Goal: Task Accomplishment & Management: Complete application form

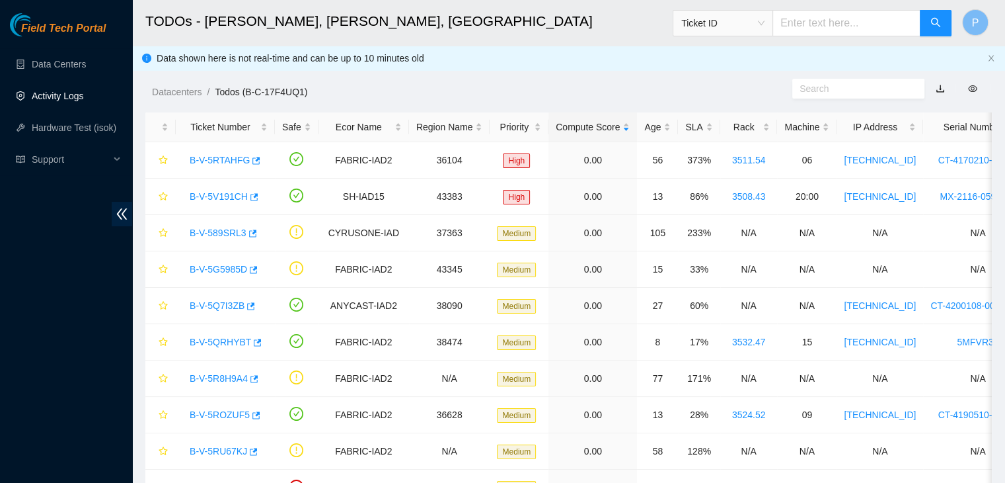
click at [64, 101] on link "Activity Logs" at bounding box center [58, 96] width 52 height 11
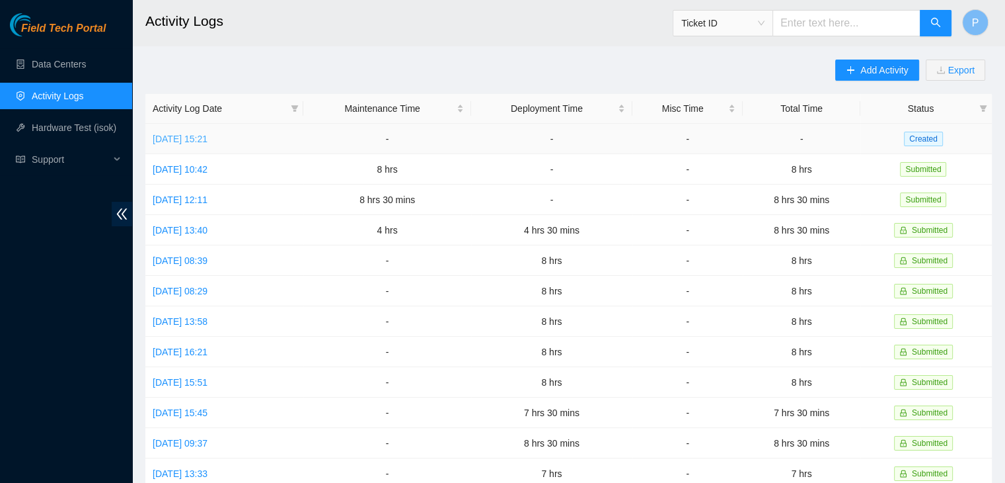
click at [208, 139] on link "[DATE] 15:21" at bounding box center [180, 139] width 55 height 11
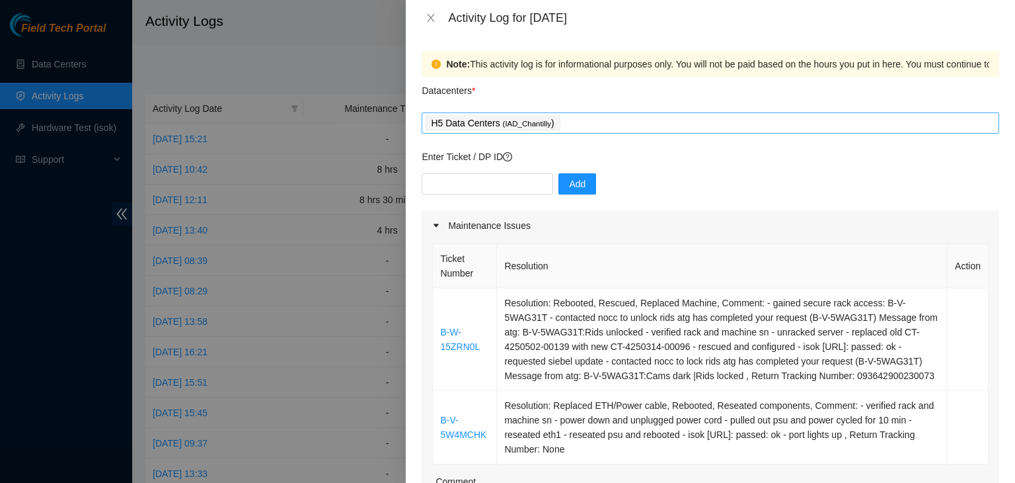
click at [603, 125] on div "H5 Data Centers ( IAD_Chantilly )" at bounding box center [710, 123] width 571 height 19
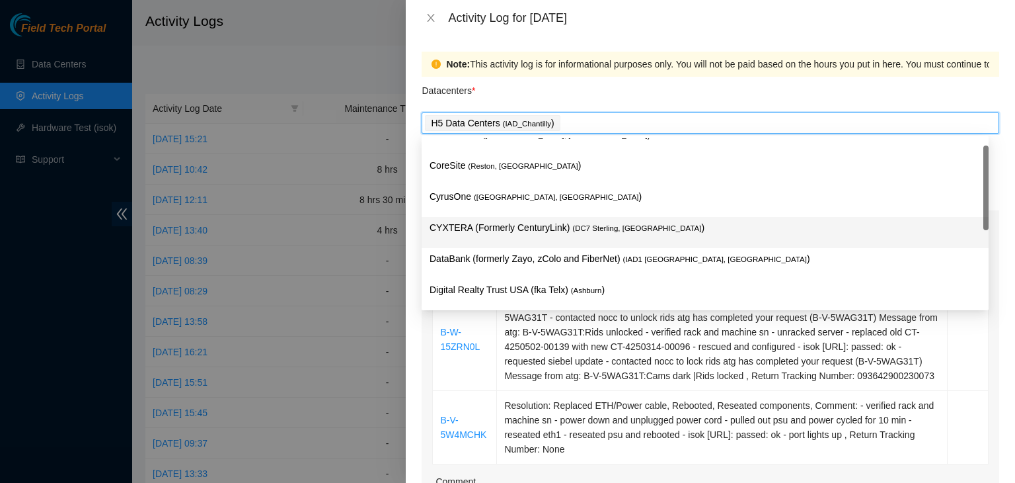
scroll to position [15, 0]
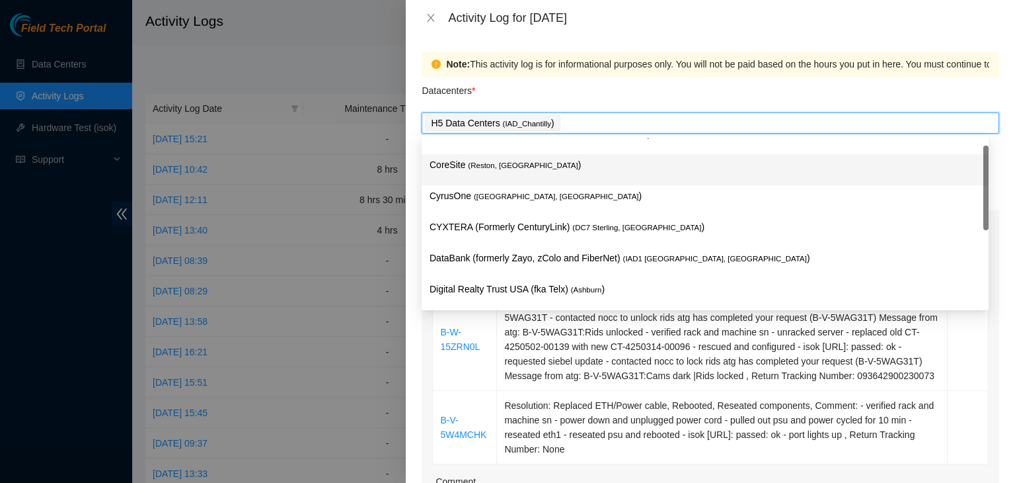
click at [524, 165] on p "CoreSite ( Reston, [GEOGRAPHIC_DATA] )" at bounding box center [705, 164] width 551 height 15
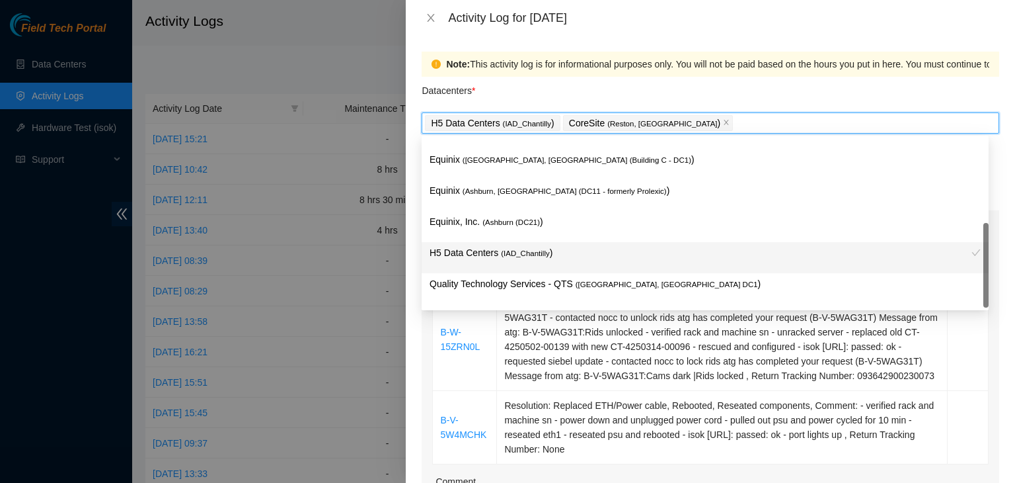
scroll to position [180, 0]
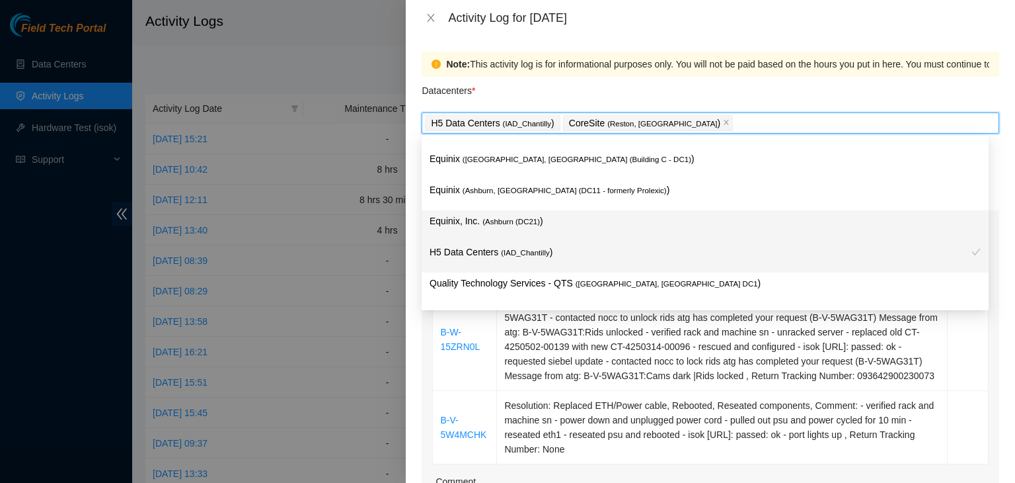
click at [506, 223] on span "( [GEOGRAPHIC_DATA] (DC21)" at bounding box center [512, 221] width 58 height 8
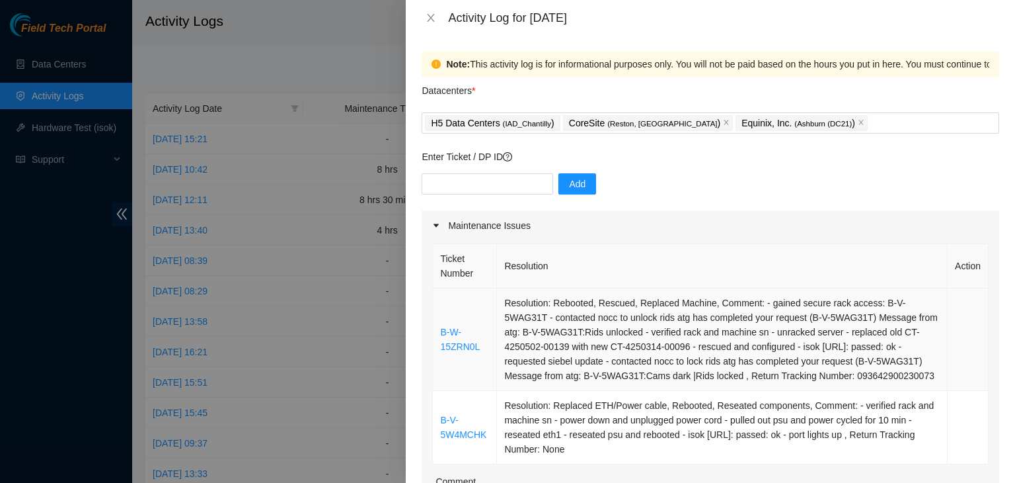
click at [541, 360] on td "Resolution: Rebooted, Rescued, Replaced Machine, Comment: - gained secure rack …" at bounding box center [722, 339] width 451 height 102
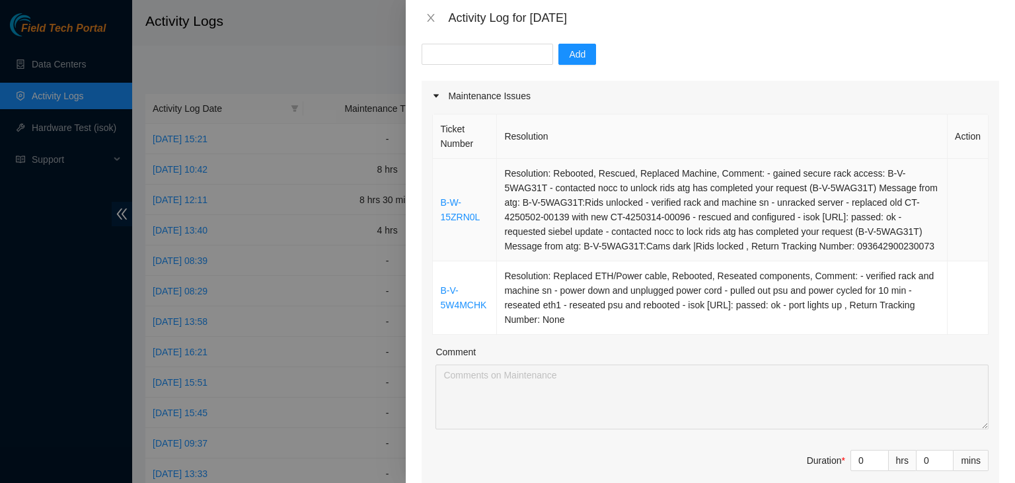
scroll to position [145, 0]
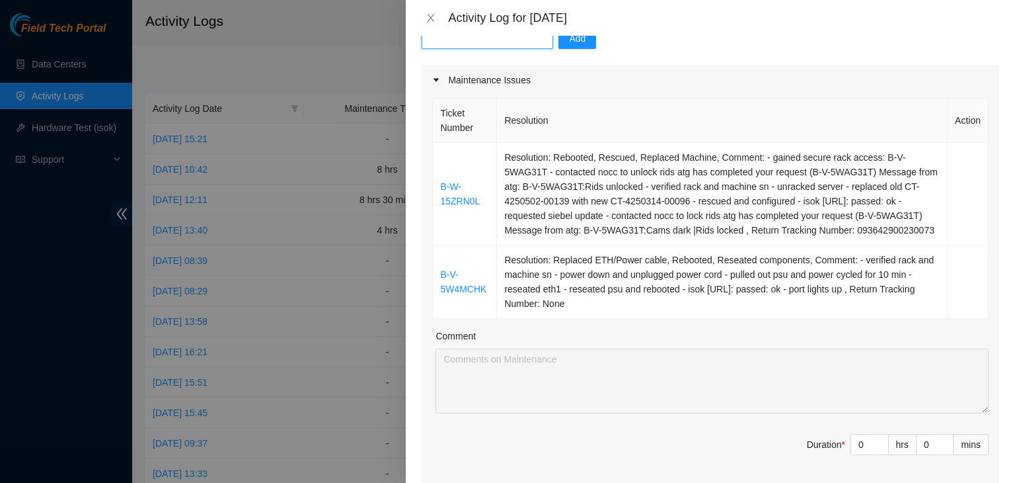
click at [457, 42] on input "text" at bounding box center [488, 38] width 132 height 21
paste input "DP82662"
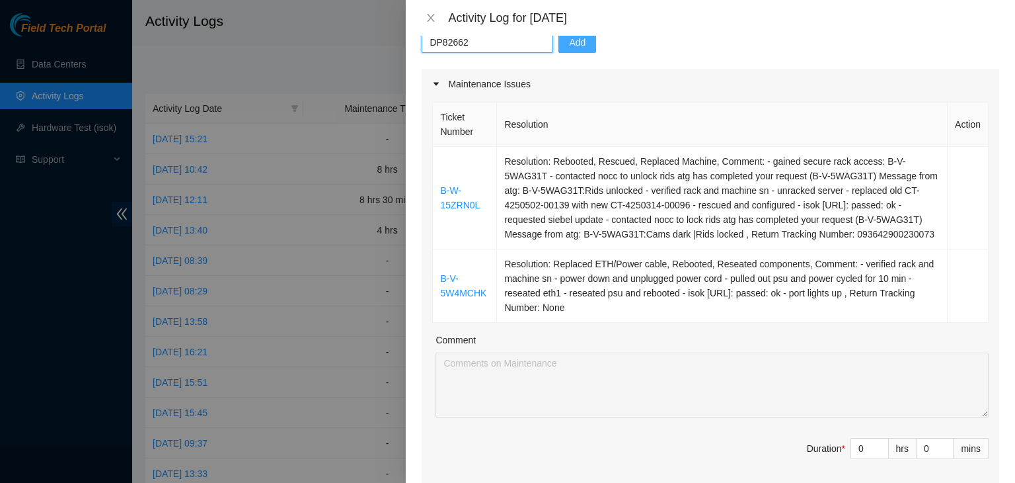
type input "DP82662"
click at [559, 44] on button "Add" at bounding box center [578, 42] width 38 height 21
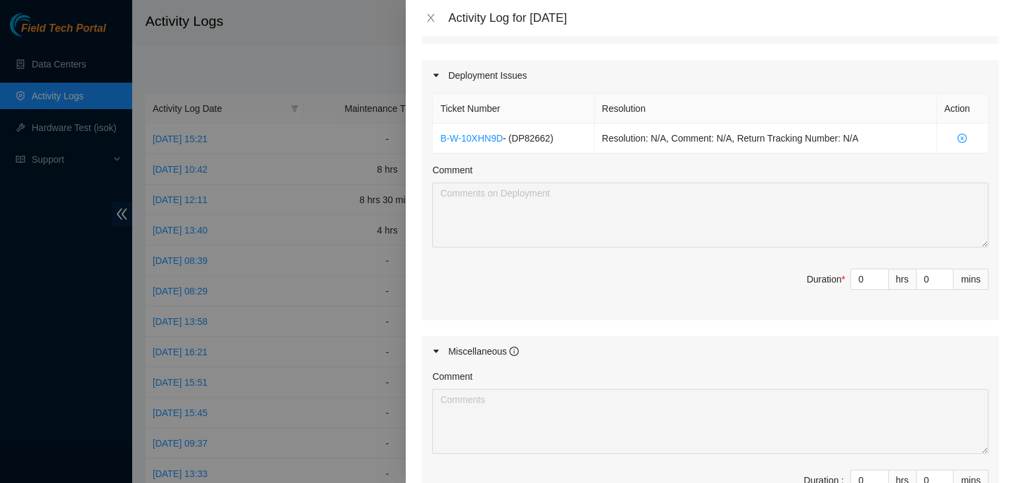
scroll to position [586, 0]
click at [861, 290] on input "0" at bounding box center [869, 280] width 37 height 20
type input "05"
type input "5"
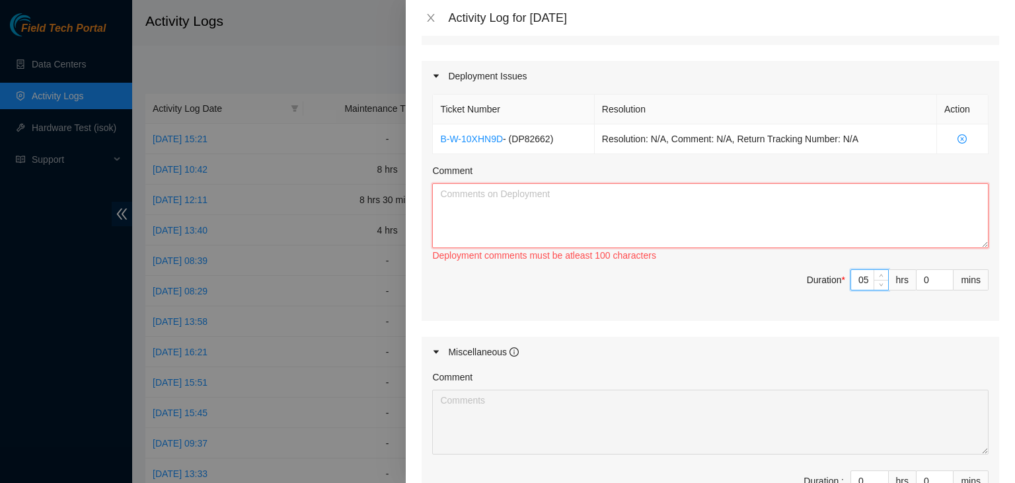
type input "5"
click at [598, 197] on textarea "Comment" at bounding box center [710, 215] width 557 height 65
type textarea "-"
paste textarea "DP82662"
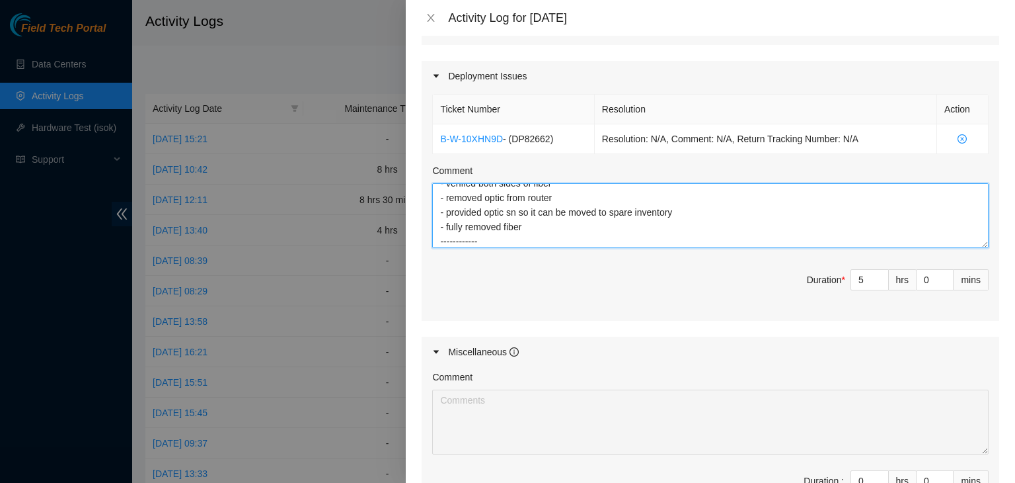
scroll to position [40, 0]
paste textarea "DP84780"
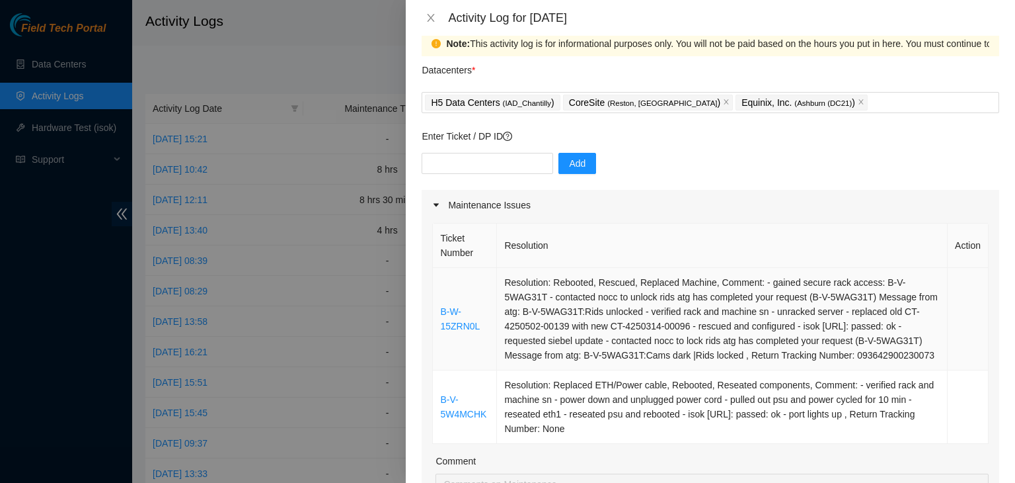
scroll to position [20, 0]
type textarea "DP82662 - verified both sides of fiber - removed optic from router - provided o…"
click at [511, 167] on input "text" at bounding box center [488, 163] width 132 height 21
paste input "DP84780"
type input "DP84780"
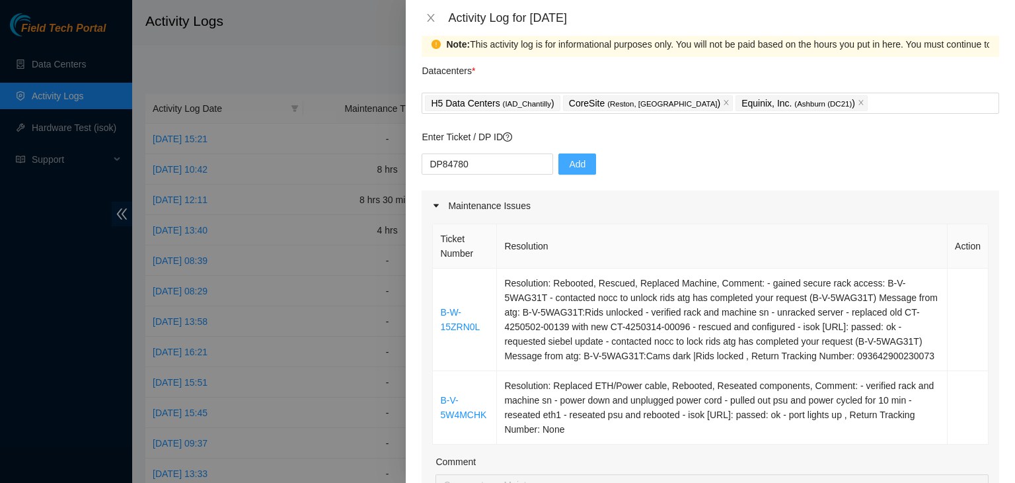
click at [569, 170] on span "Add" at bounding box center [577, 164] width 17 height 15
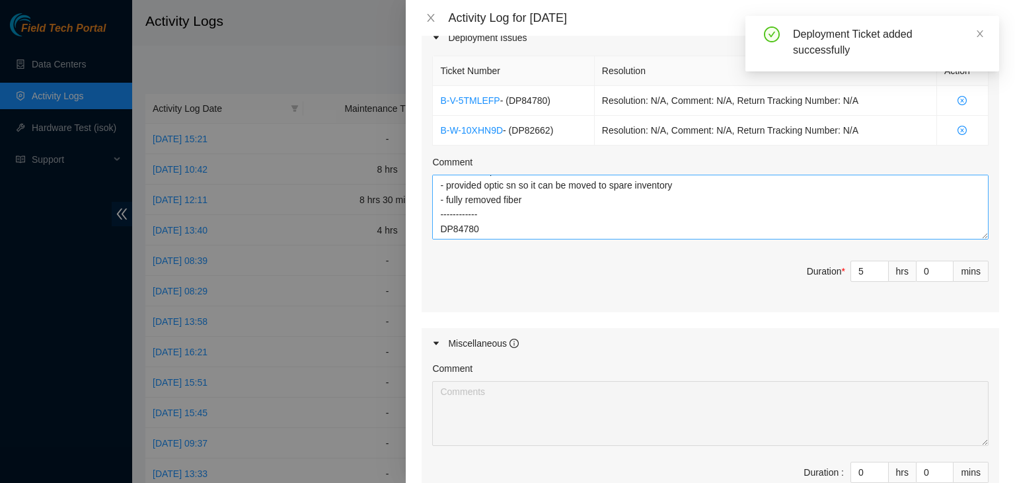
scroll to position [0, 0]
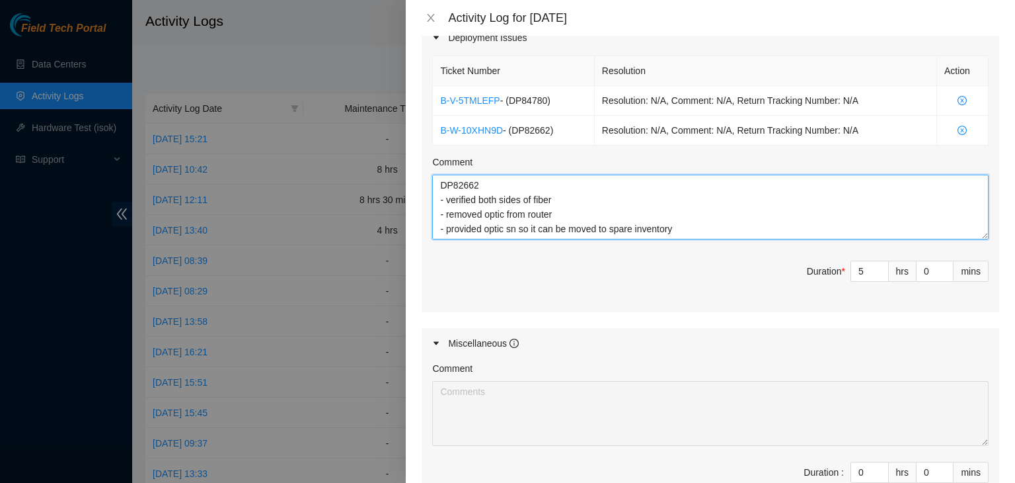
click at [498, 202] on textarea "DP82662 - verified both sides of fiber - removed optic from router - provided o…" at bounding box center [710, 207] width 557 height 65
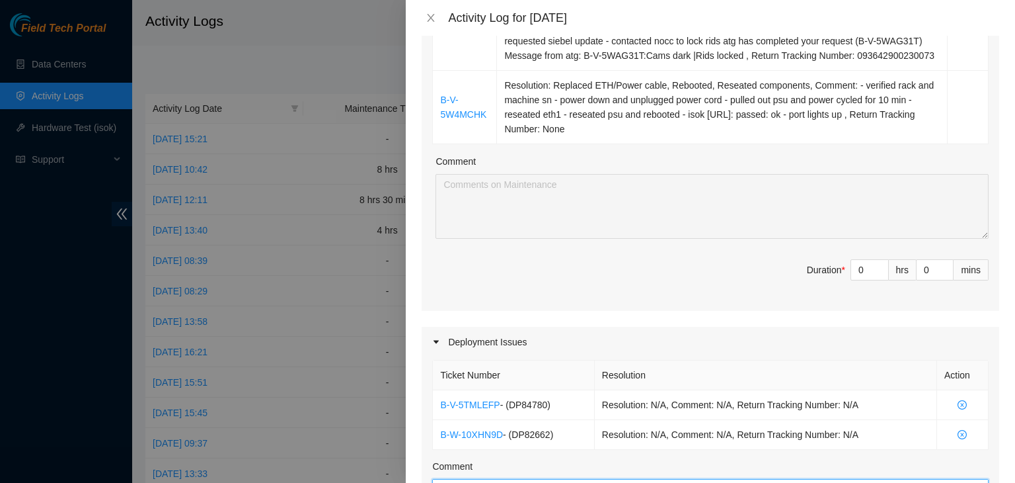
scroll to position [301, 0]
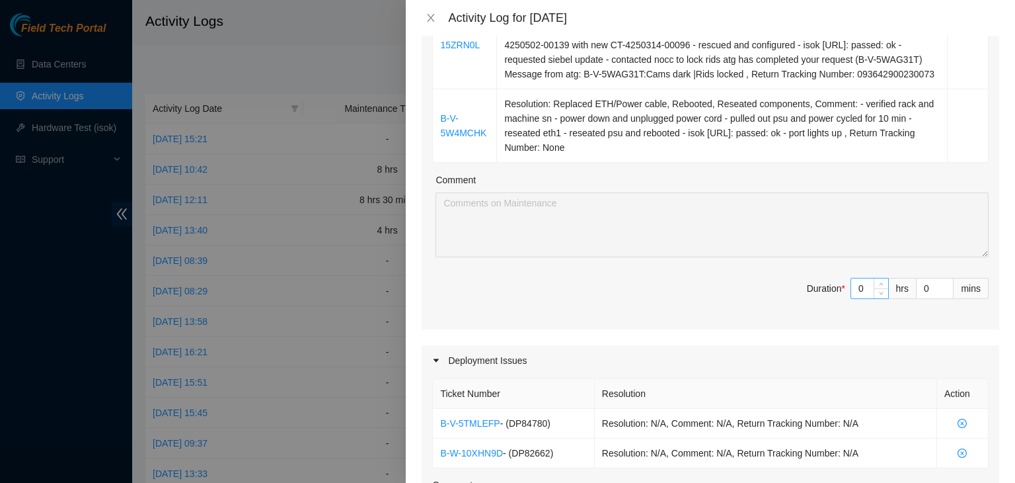
type textarea "DP82662 - drove to coresite - verified both sides of fiber - removed optic from…"
click at [859, 298] on input "0" at bounding box center [869, 288] width 37 height 20
type input "03"
type input "8"
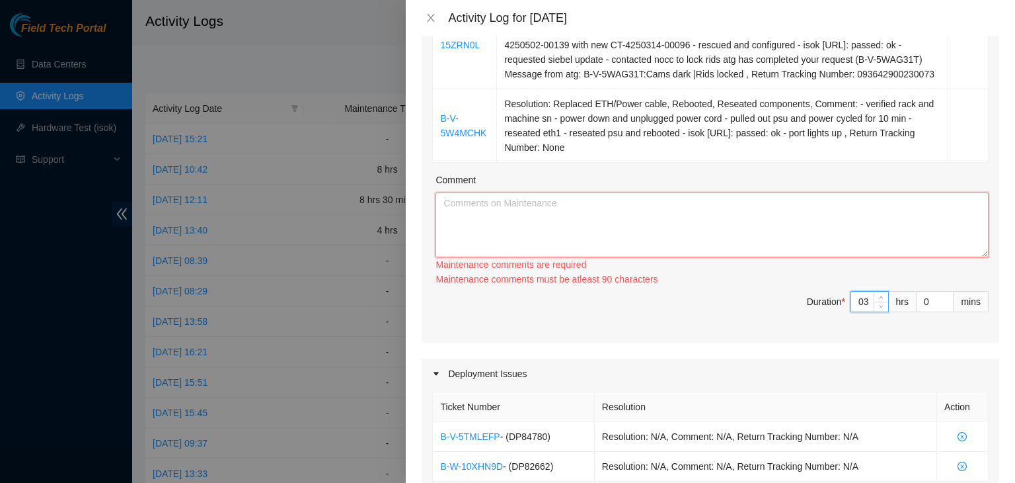
type input "3"
click at [480, 240] on textarea "Comment" at bounding box center [712, 224] width 553 height 65
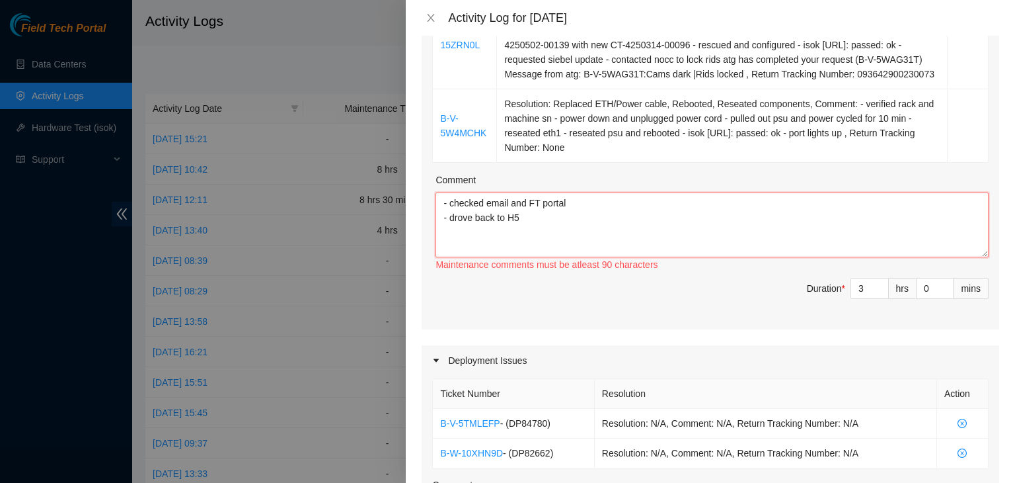
type textarea "- checked email and FT portal - drove back to H5"
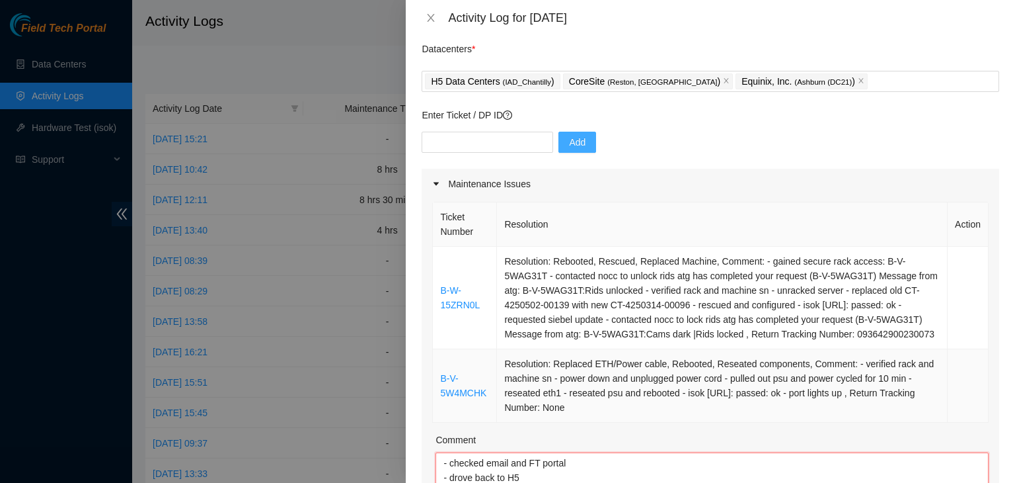
scroll to position [0, 0]
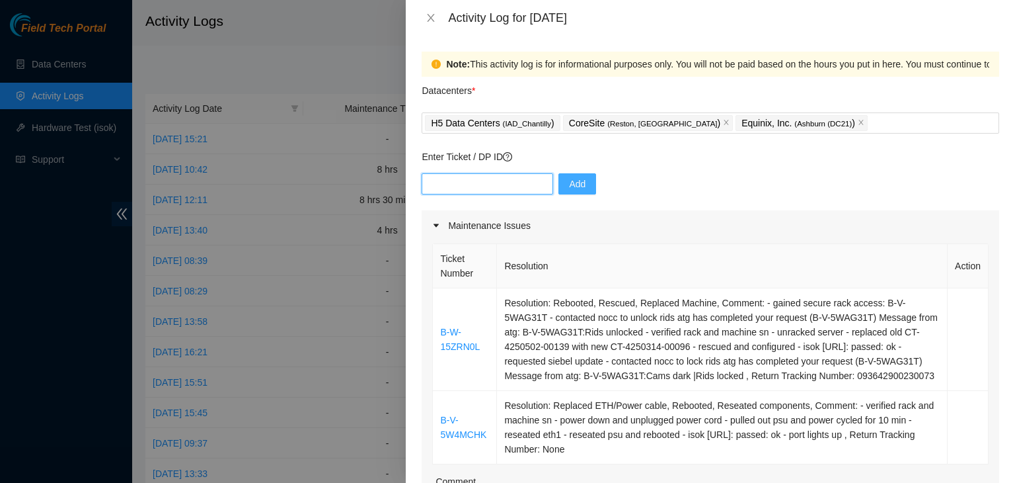
click at [491, 182] on input "text" at bounding box center [488, 183] width 132 height 21
paste input "DP85508"
type input "DP85508"
click at [576, 183] on button "Add" at bounding box center [578, 183] width 38 height 21
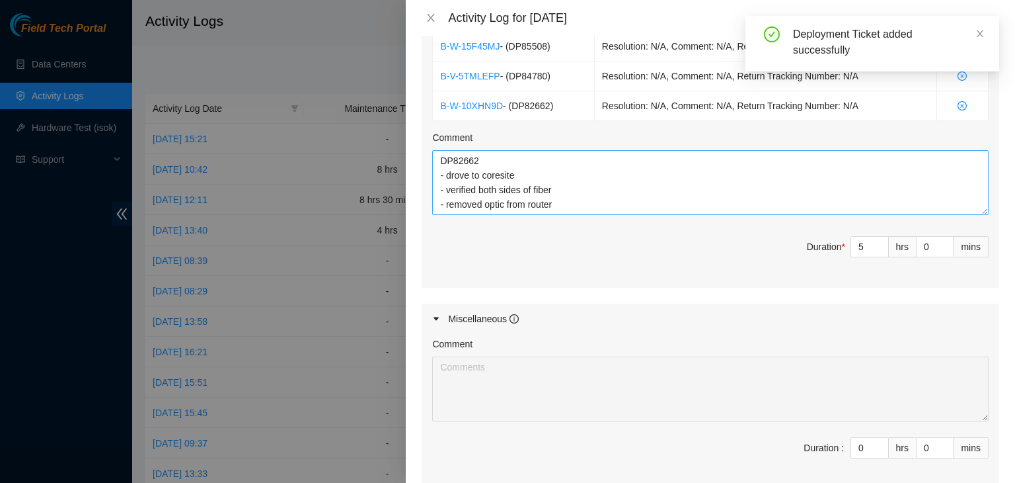
scroll to position [672, 0]
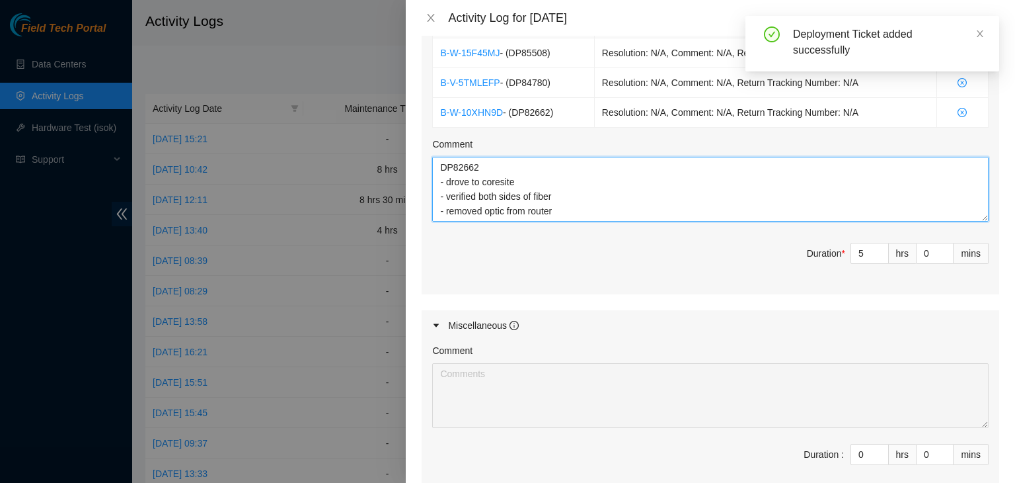
click at [576, 221] on textarea "DP82662 - drove to coresite - verified both sides of fiber - removed optic from…" at bounding box center [710, 189] width 557 height 65
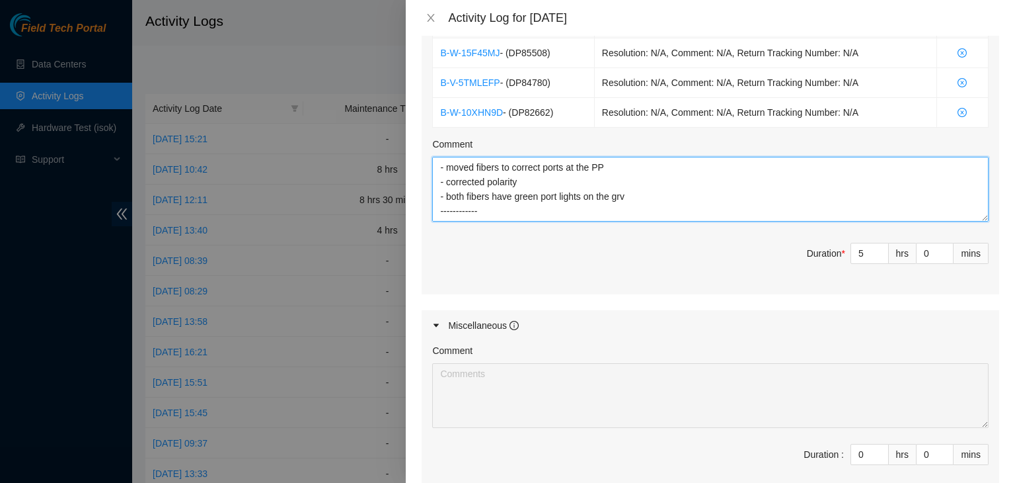
scroll to position [141, 0]
paste textarea "DP85508"
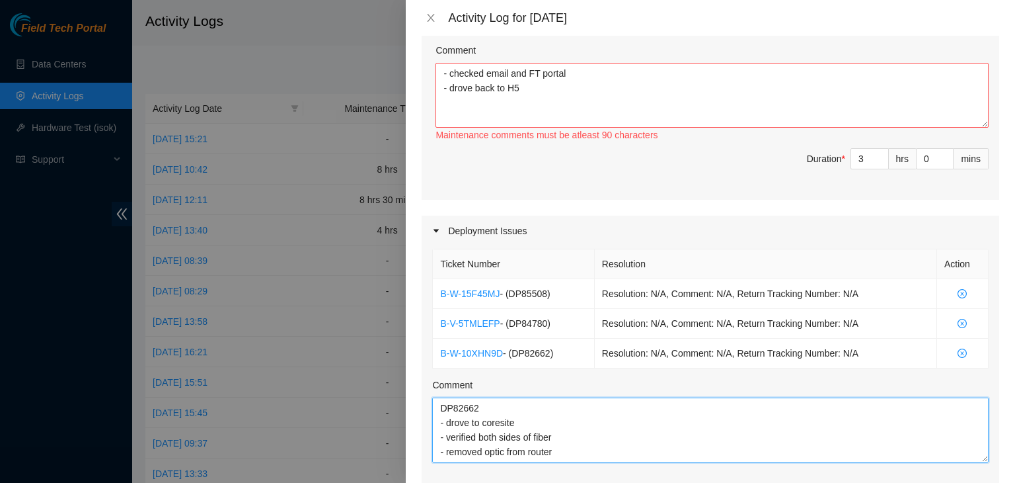
scroll to position [370, 0]
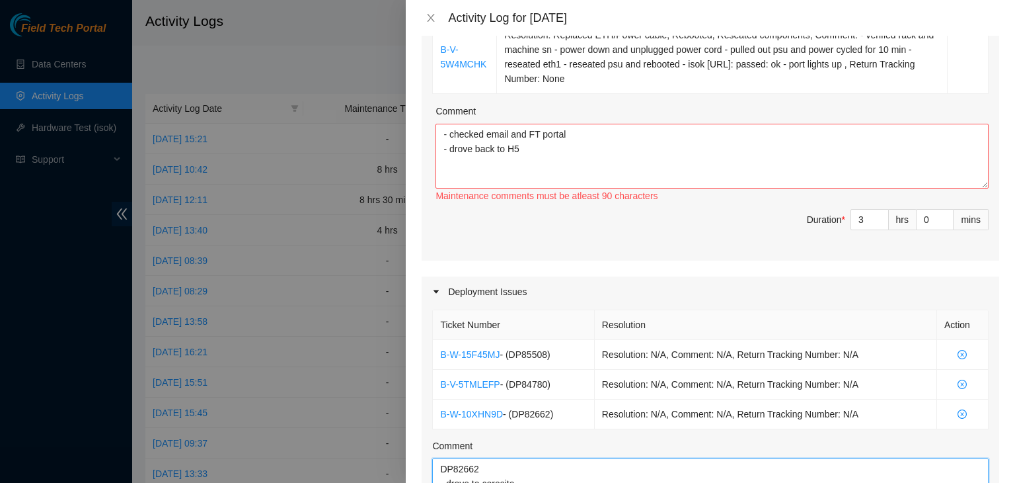
type textarea "DP82662 - drove to coresite - verified both sides of fiber - removed optic from…"
click at [475, 172] on textarea "- checked email and FT portal - drove back to H5" at bounding box center [712, 156] width 553 height 65
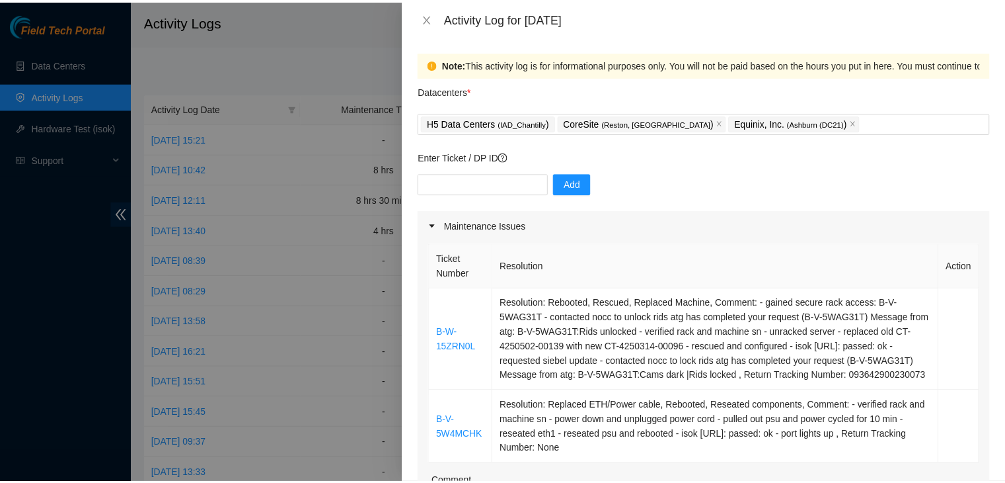
scroll to position [839, 0]
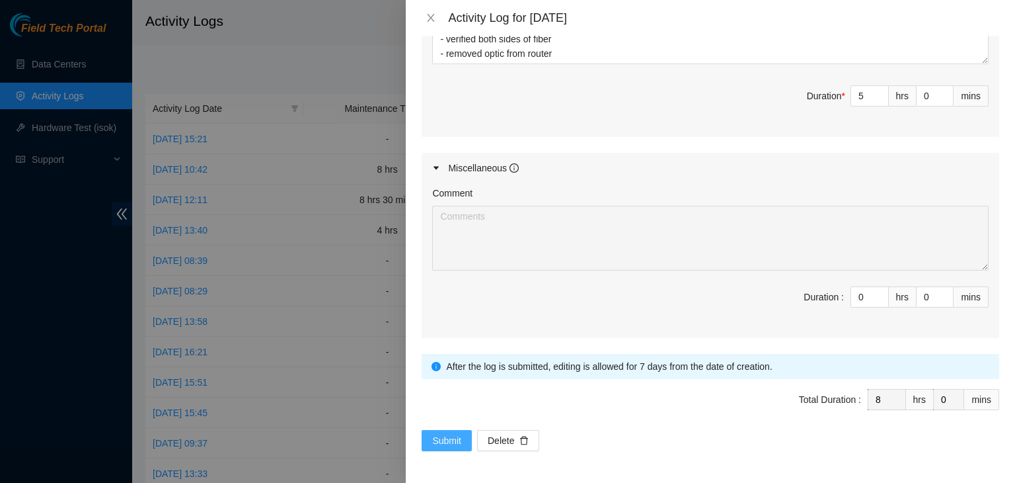
type textarea "- checked email and FT portal - drove back to H5 - worked on tickets - unboxed …"
click at [452, 444] on span "Submit" at bounding box center [446, 440] width 29 height 15
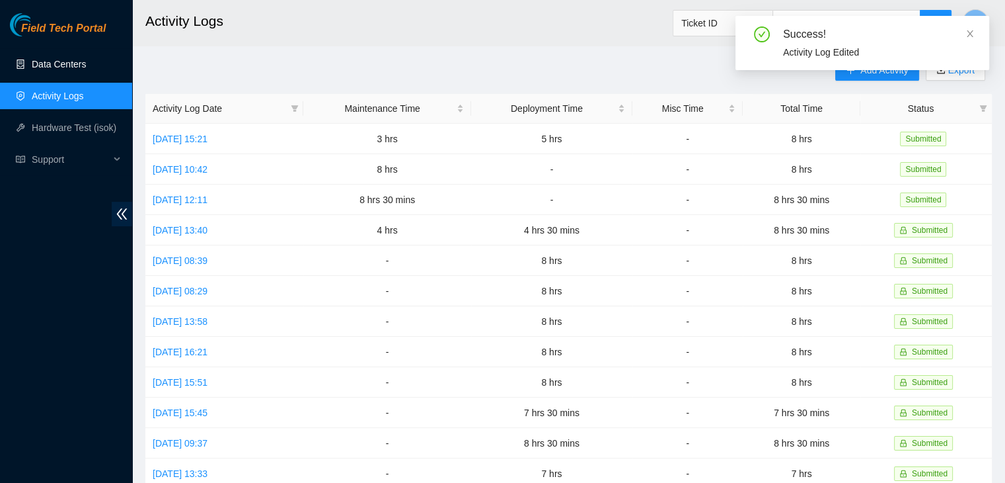
click at [67, 61] on link "Data Centers" at bounding box center [59, 64] width 54 height 11
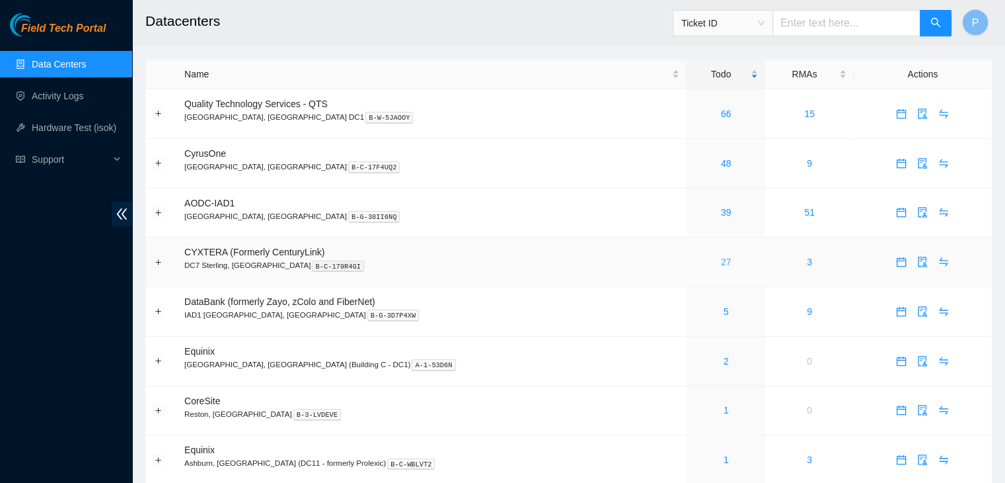
drag, startPoint x: 677, startPoint y: 268, endPoint x: 674, endPoint y: 261, distance: 7.1
click at [694, 261] on div "27" at bounding box center [726, 261] width 64 height 15
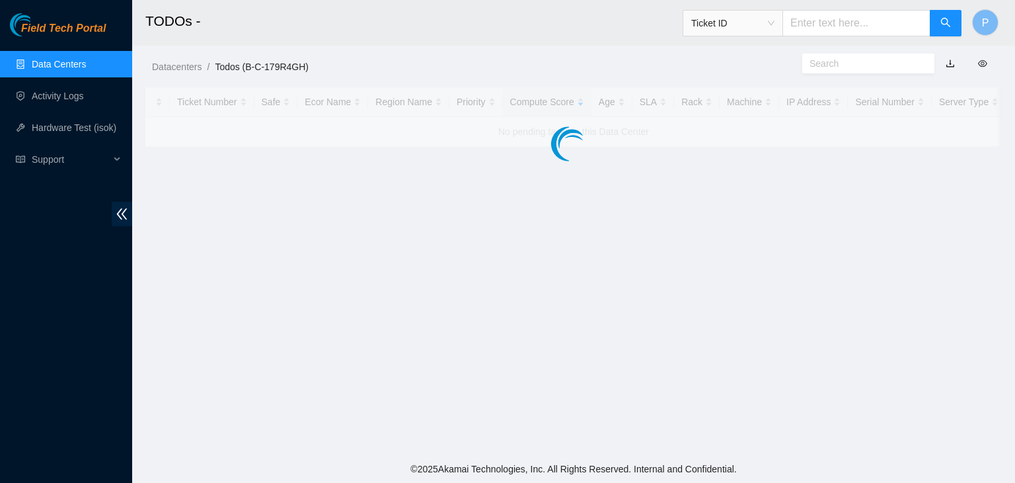
click at [674, 261] on main "TODOs - Ticket ID P Datacenters / Todos (B-C-179R4GH) / Ticket Number Safe Ecor…" at bounding box center [573, 227] width 883 height 455
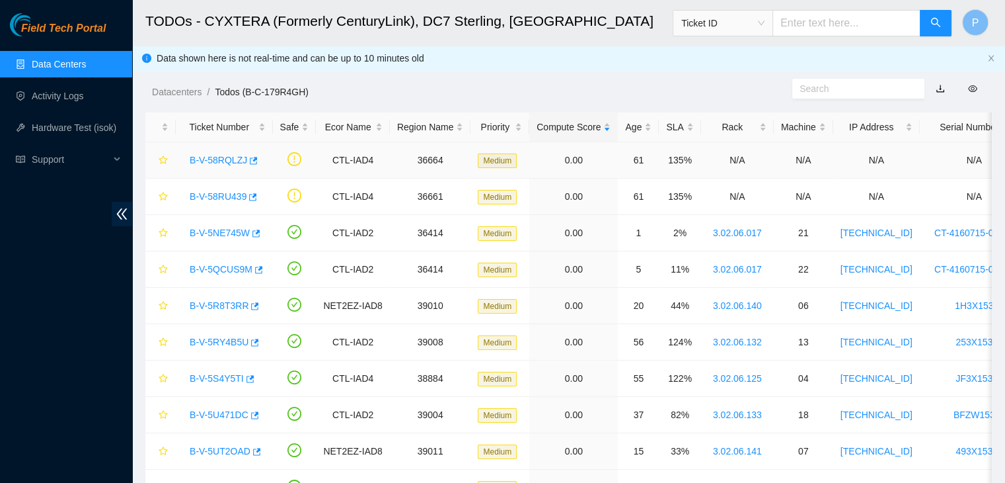
click at [206, 164] on link "B-V-58RQLZJ" at bounding box center [219, 160] width 58 height 11
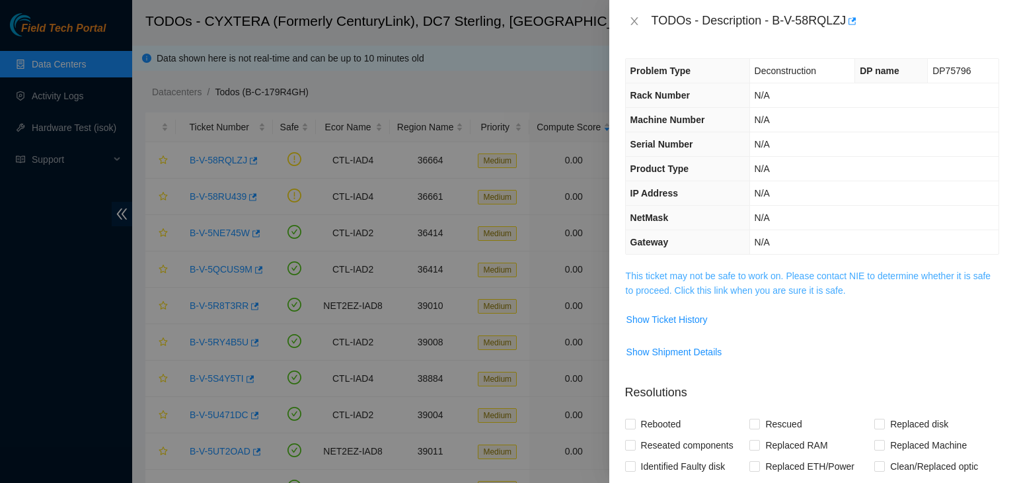
click at [724, 288] on link "This ticket may not be safe to work on. Please contact NIE to determine whether…" at bounding box center [808, 282] width 365 height 25
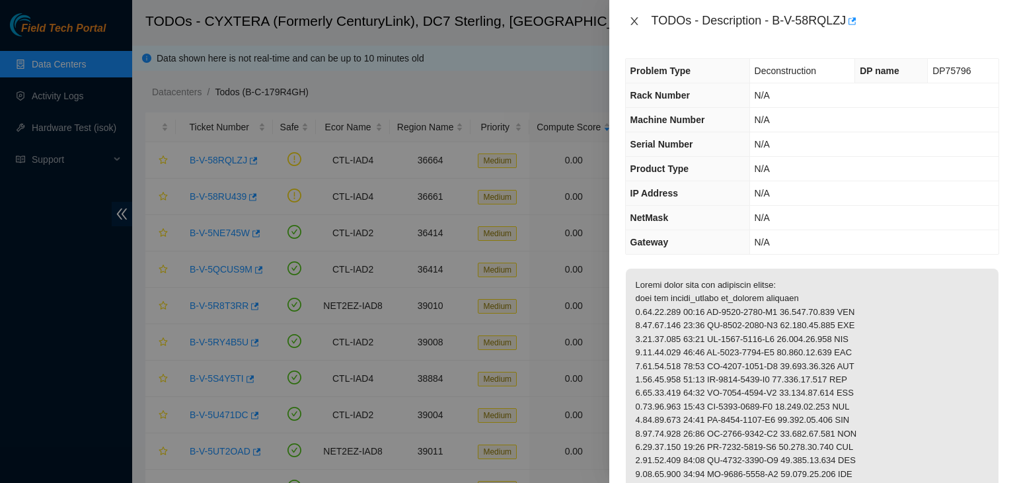
click at [637, 17] on icon "close" at bounding box center [634, 21] width 11 height 11
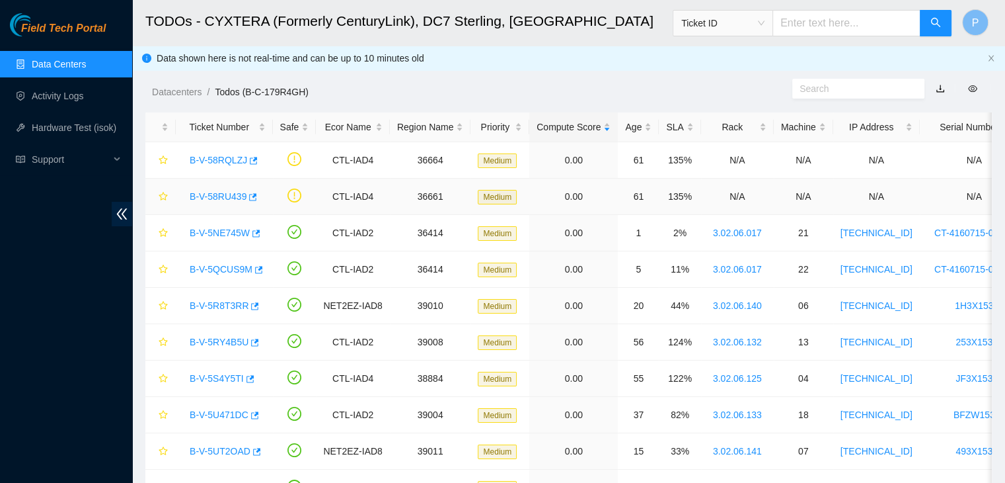
click at [212, 192] on link "B-V-58RU439" at bounding box center [218, 196] width 57 height 11
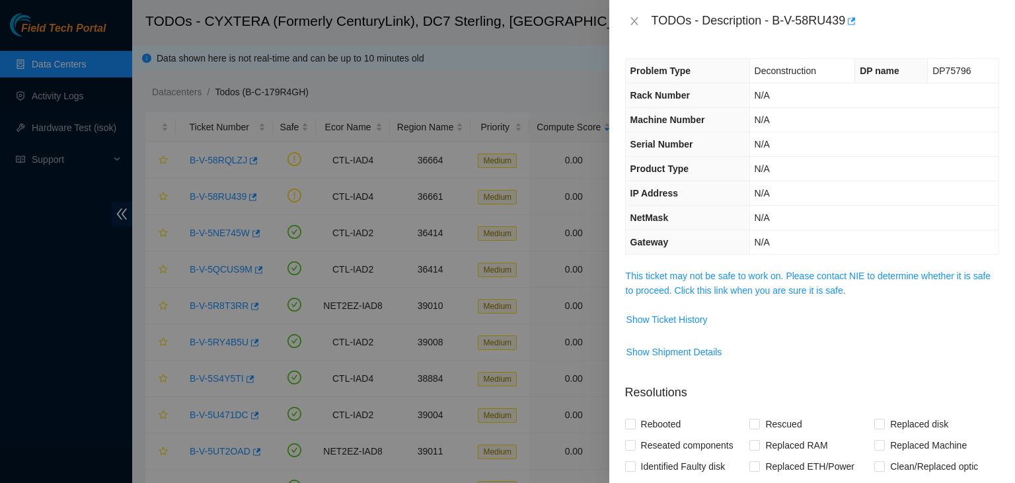
click at [720, 281] on span "This ticket may not be safe to work on. Please contact NIE to determine whether…" at bounding box center [812, 282] width 373 height 29
click at [722, 275] on link "This ticket may not be safe to work on. Please contact NIE to determine whether…" at bounding box center [808, 282] width 365 height 25
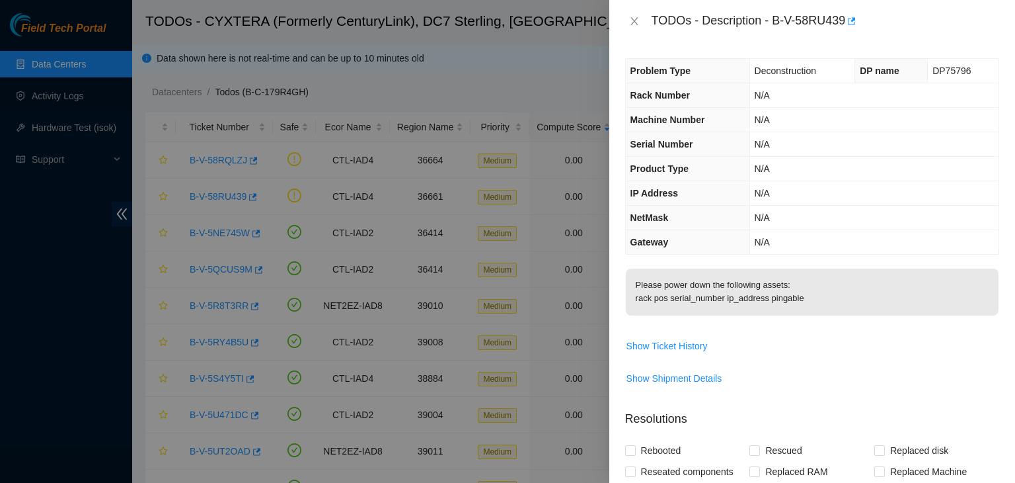
click at [717, 334] on td "Please power down the following assets: rack pos serial_number ip_address pinga…" at bounding box center [812, 301] width 374 height 67
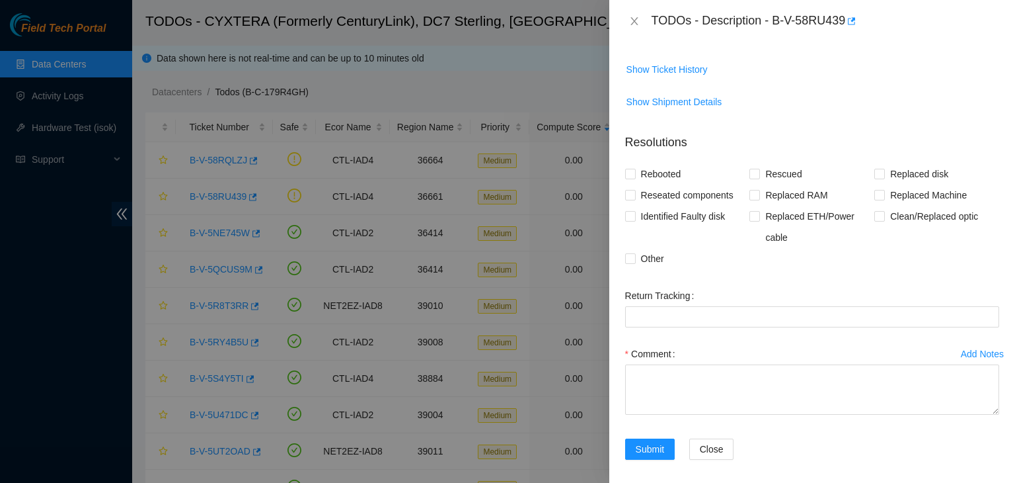
scroll to position [297, 0]
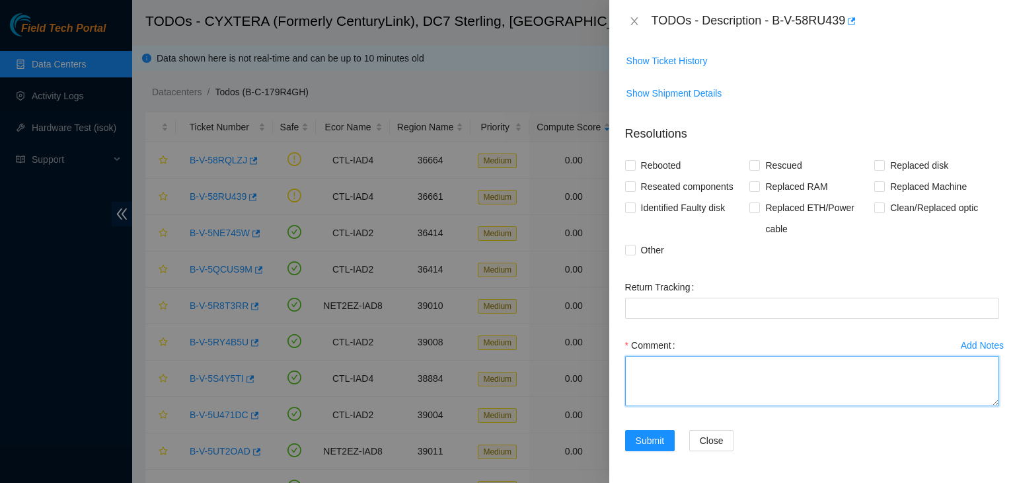
click at [699, 373] on textarea "Comment" at bounding box center [812, 381] width 374 height 50
drag, startPoint x: 646, startPoint y: 397, endPoint x: 629, endPoint y: 334, distance: 65.1
click at [629, 334] on div "Comment *** PLEASE SEND BACK TICKET WITH RACK INFO***" at bounding box center [812, 373] width 374 height 79
type textarea "*** PLEASE SEND BACK TICKET WITH RACK INFO***"
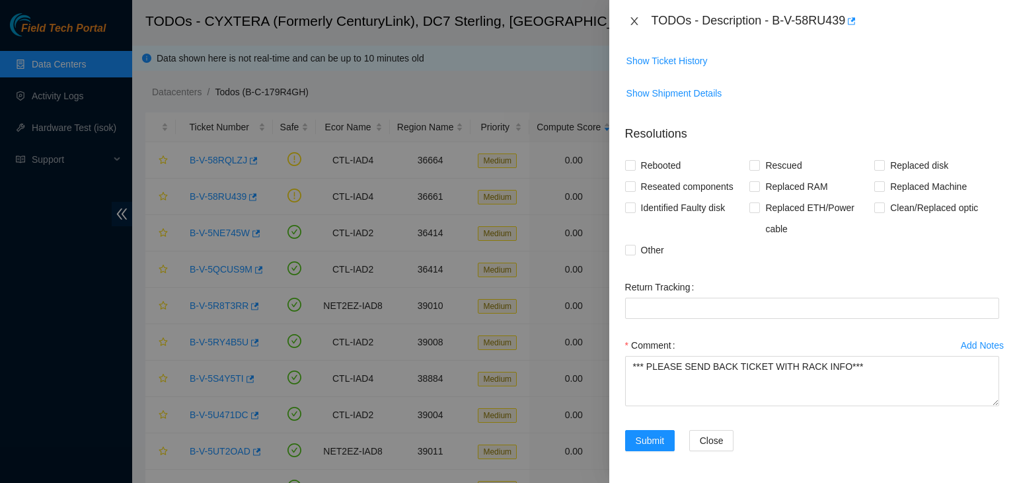
click at [636, 19] on icon "close" at bounding box center [634, 21] width 7 height 8
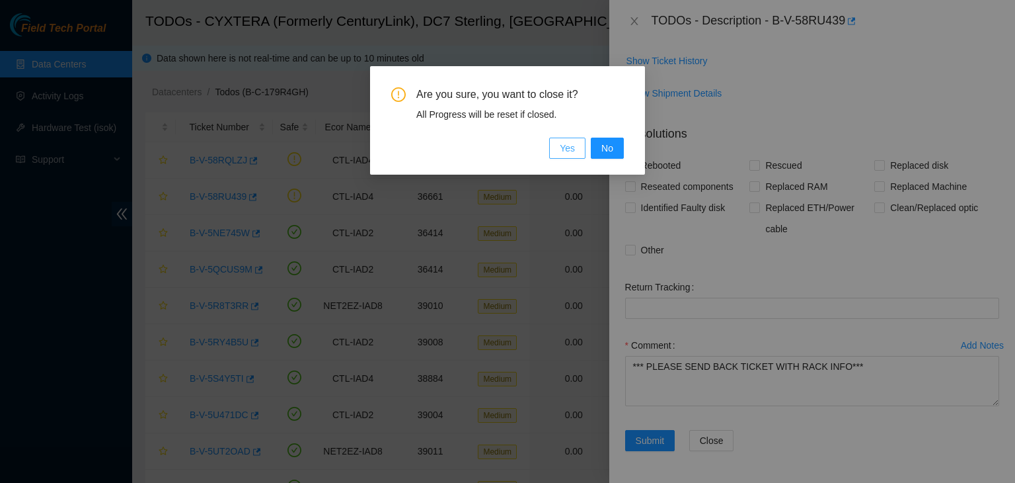
click at [577, 153] on button "Yes" at bounding box center [567, 147] width 36 height 21
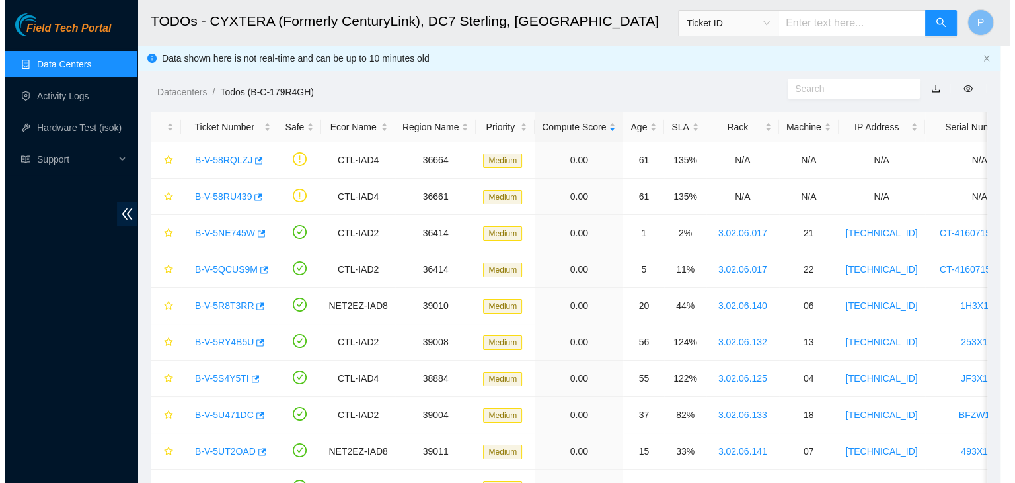
scroll to position [317, 0]
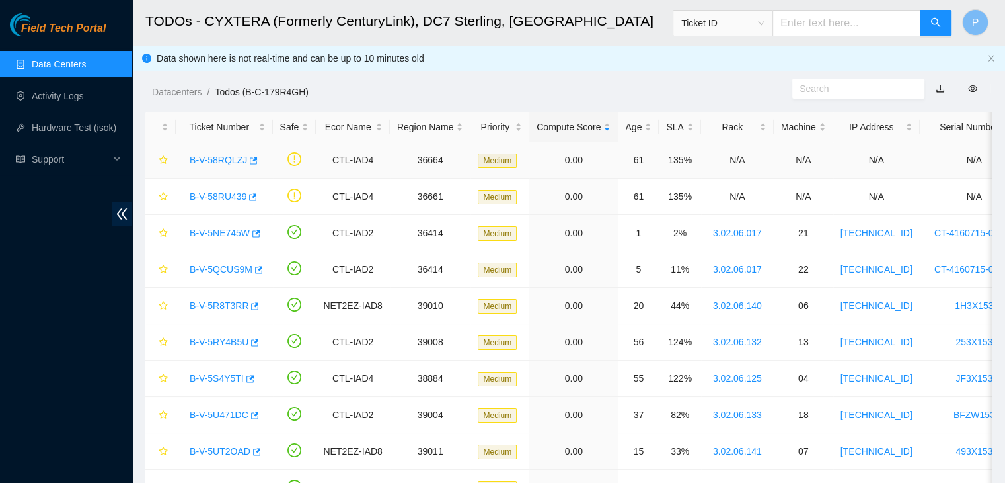
click at [215, 162] on link "B-V-58RQLZJ" at bounding box center [219, 160] width 58 height 11
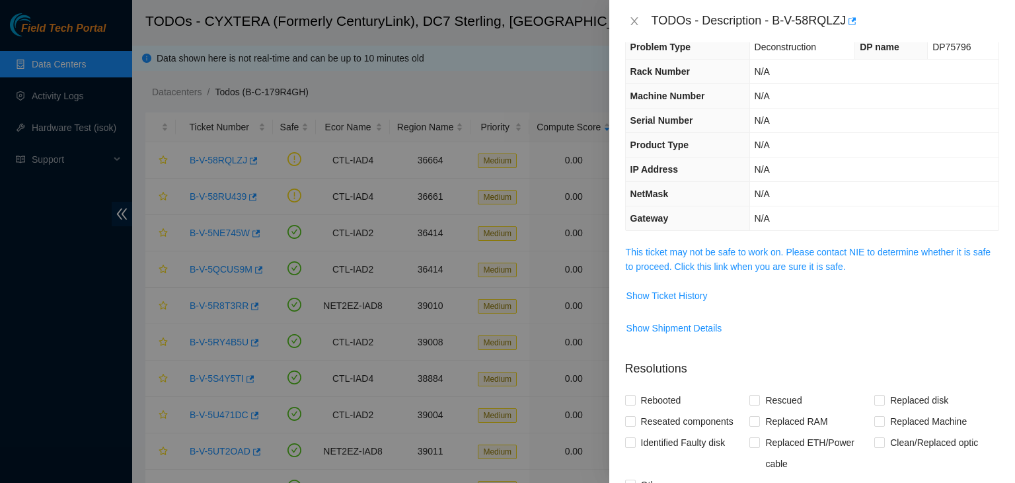
scroll to position [0, 0]
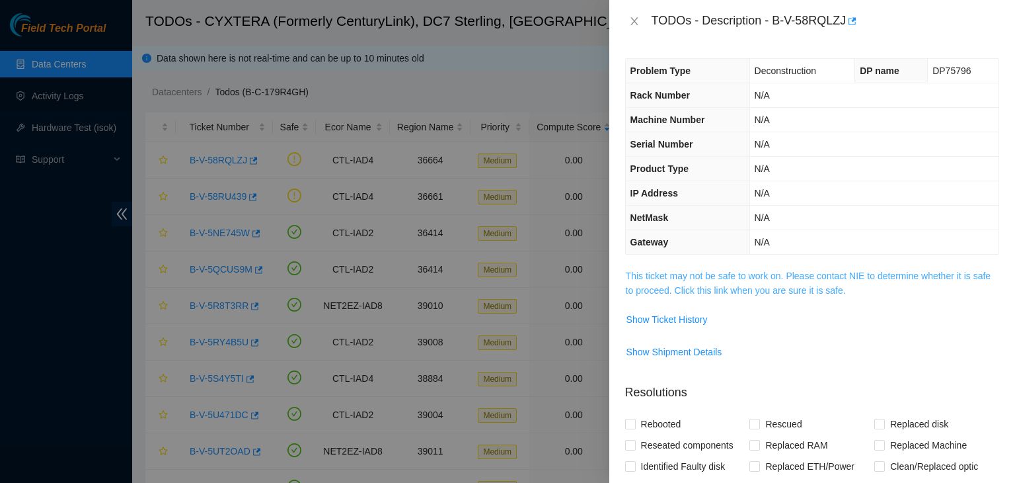
click at [748, 293] on link "This ticket may not be safe to work on. Please contact NIE to determine whether…" at bounding box center [808, 282] width 365 height 25
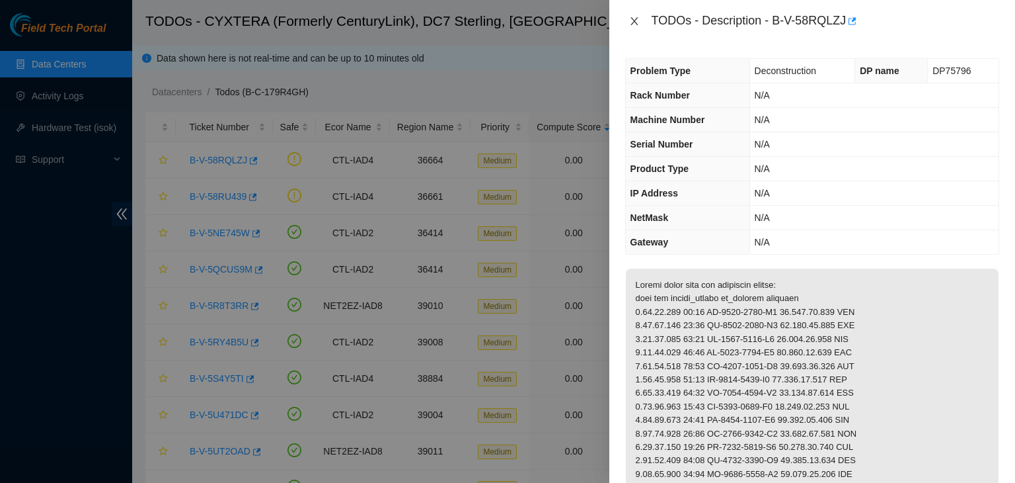
click at [633, 22] on icon "close" at bounding box center [634, 21] width 7 height 8
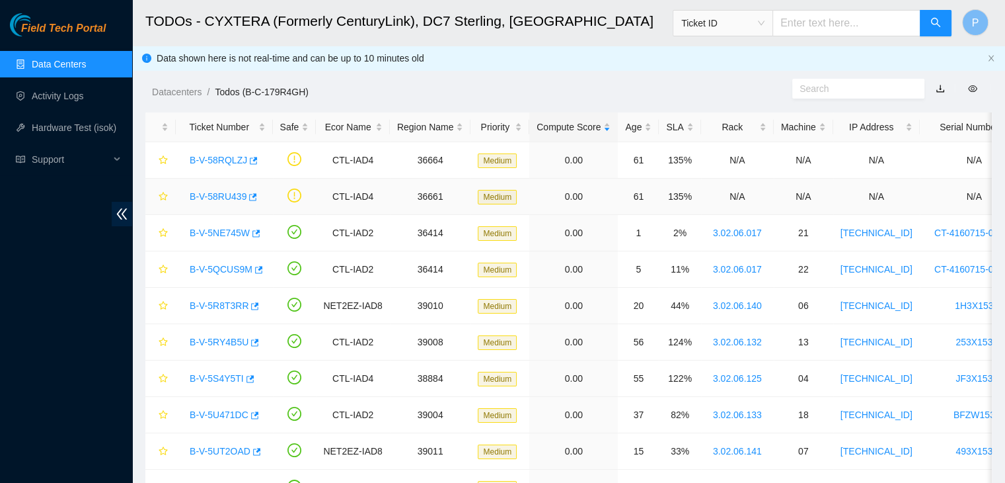
click at [219, 199] on link "B-V-58RU439" at bounding box center [218, 196] width 57 height 11
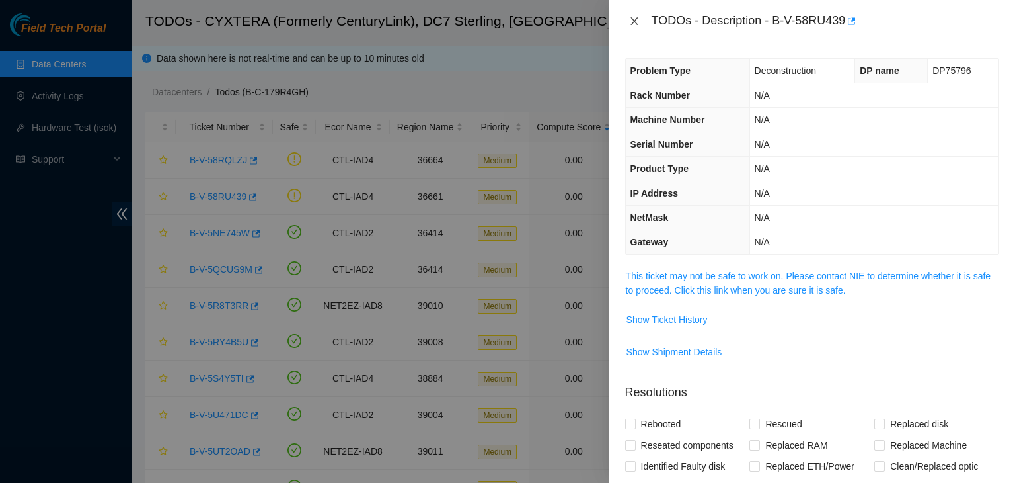
click at [636, 18] on icon "close" at bounding box center [634, 21] width 11 height 11
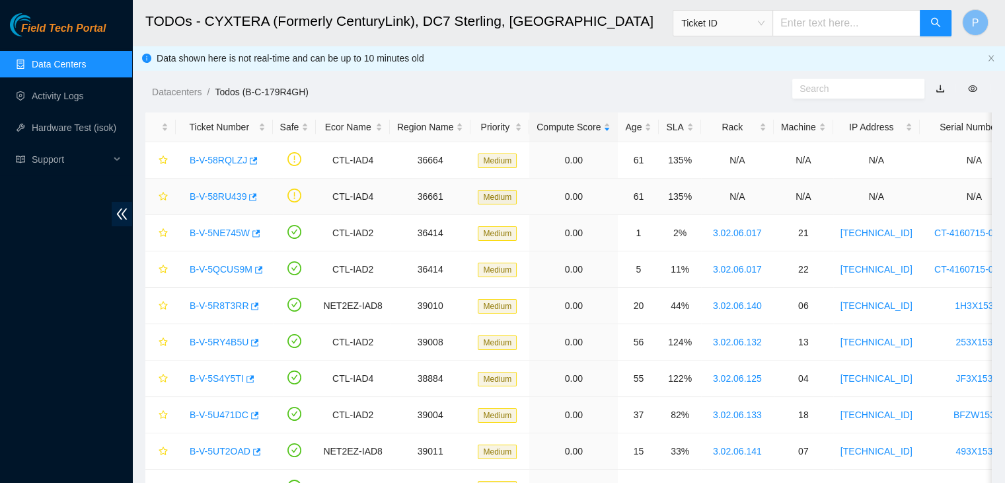
click at [227, 194] on link "B-V-58RU439" at bounding box center [218, 196] width 57 height 11
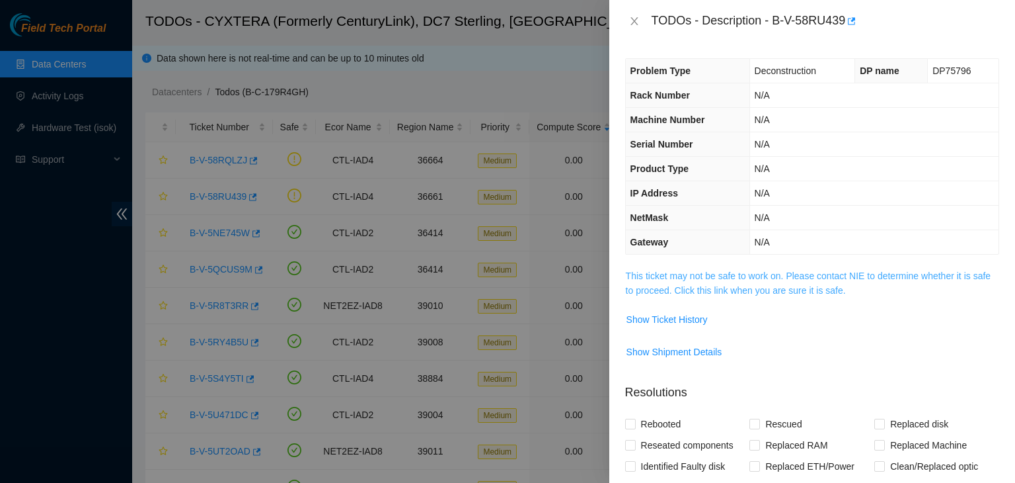
click at [740, 278] on link "This ticket may not be safe to work on. Please contact NIE to determine whether…" at bounding box center [808, 282] width 365 height 25
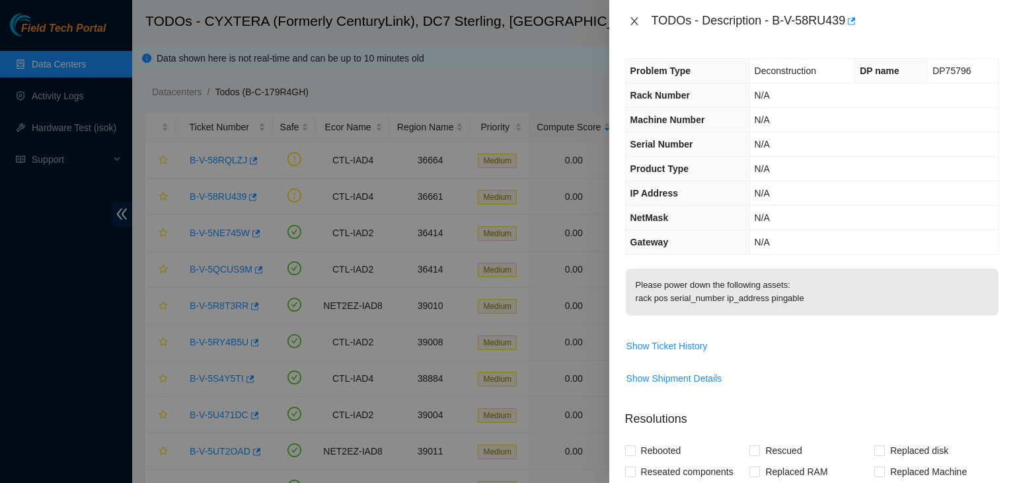
click at [637, 24] on icon "close" at bounding box center [634, 21] width 7 height 8
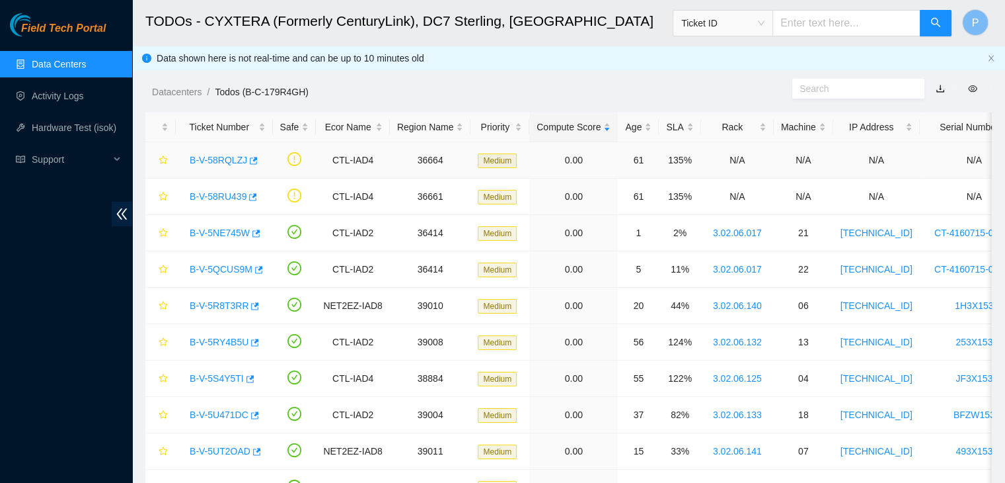
click at [223, 159] on link "B-V-58RQLZJ" at bounding box center [219, 160] width 58 height 11
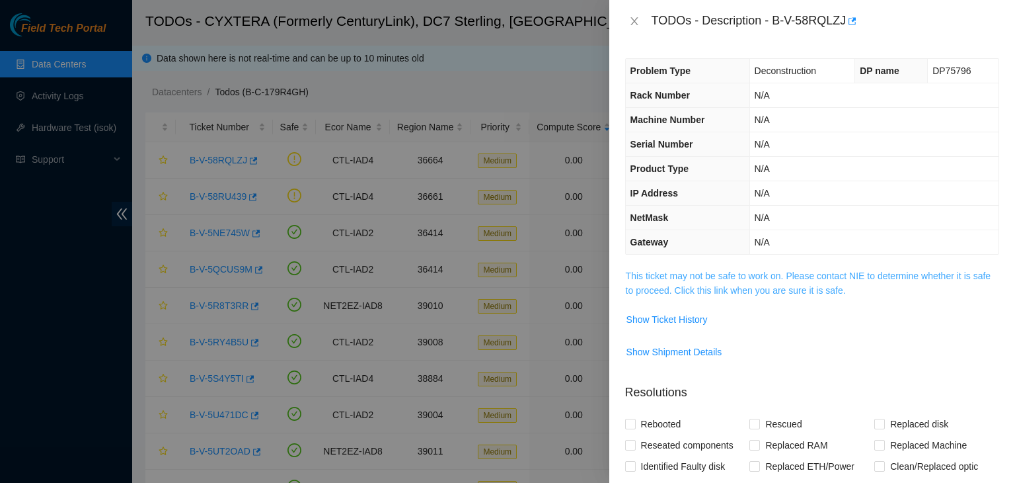
click at [721, 274] on link "This ticket may not be safe to work on. Please contact NIE to determine whether…" at bounding box center [808, 282] width 365 height 25
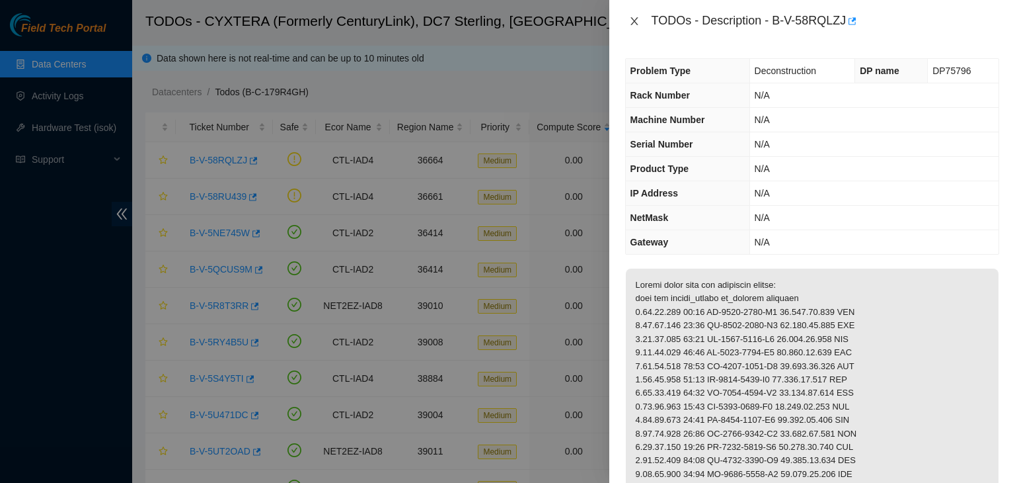
click at [638, 19] on icon "close" at bounding box center [634, 21] width 11 height 11
